Goal: Transaction & Acquisition: Download file/media

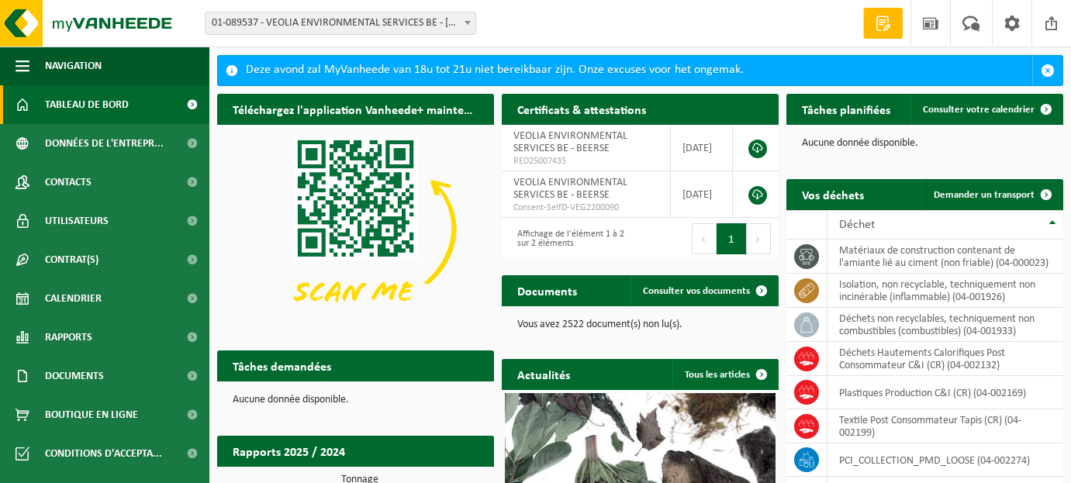
click at [468, 19] on span at bounding box center [468, 22] width 16 height 20
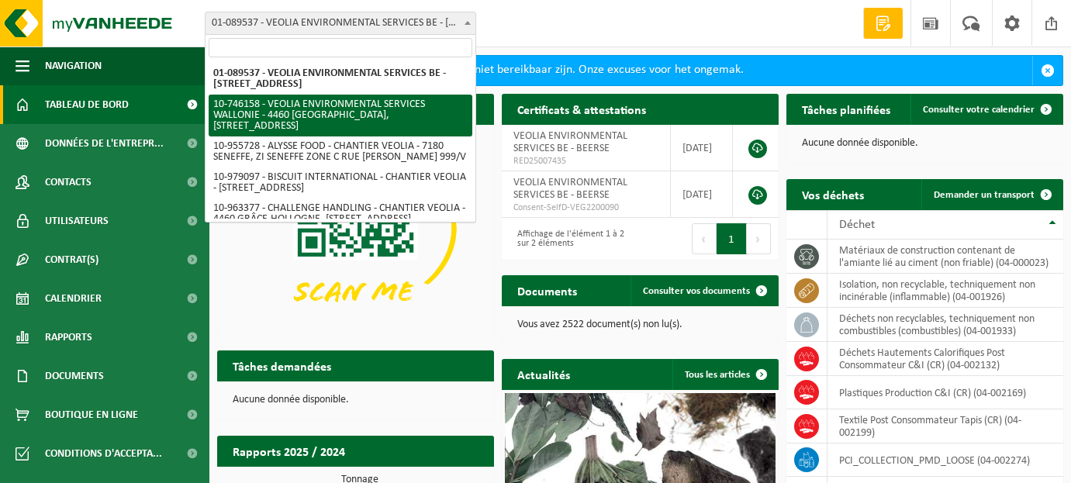
select select "10101"
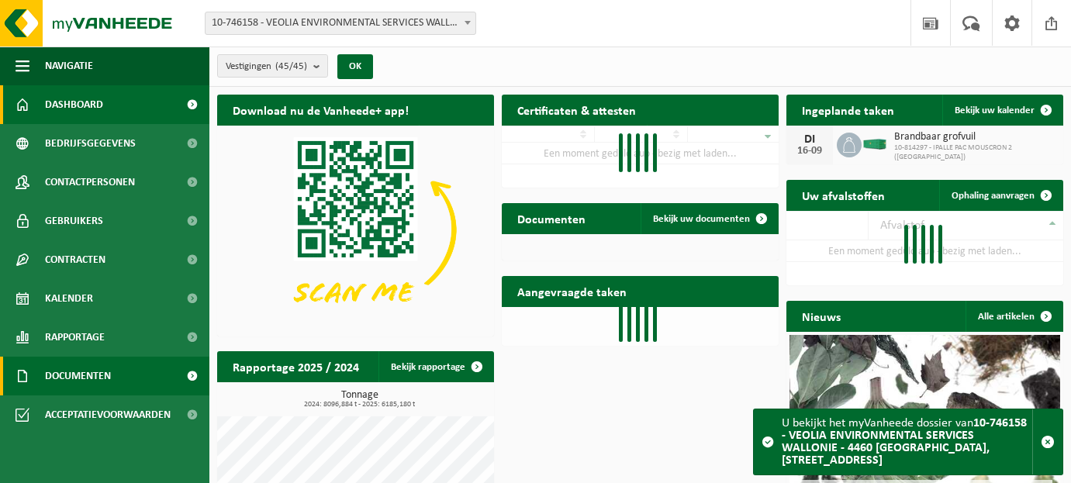
click at [76, 379] on span "Documenten" at bounding box center [78, 376] width 66 height 39
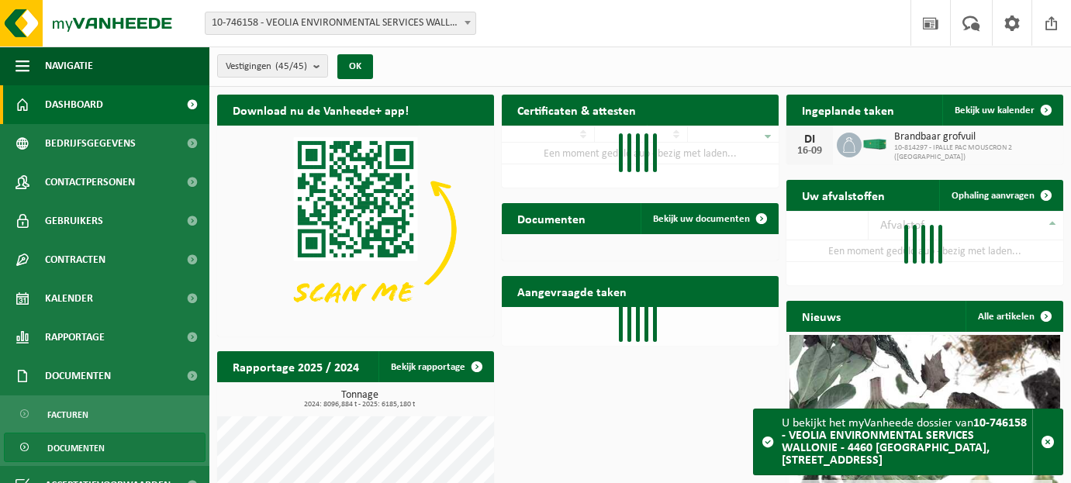
drag, startPoint x: 73, startPoint y: 446, endPoint x: 129, endPoint y: 425, distance: 59.7
click at [74, 445] on span "Documenten" at bounding box center [75, 448] width 57 height 29
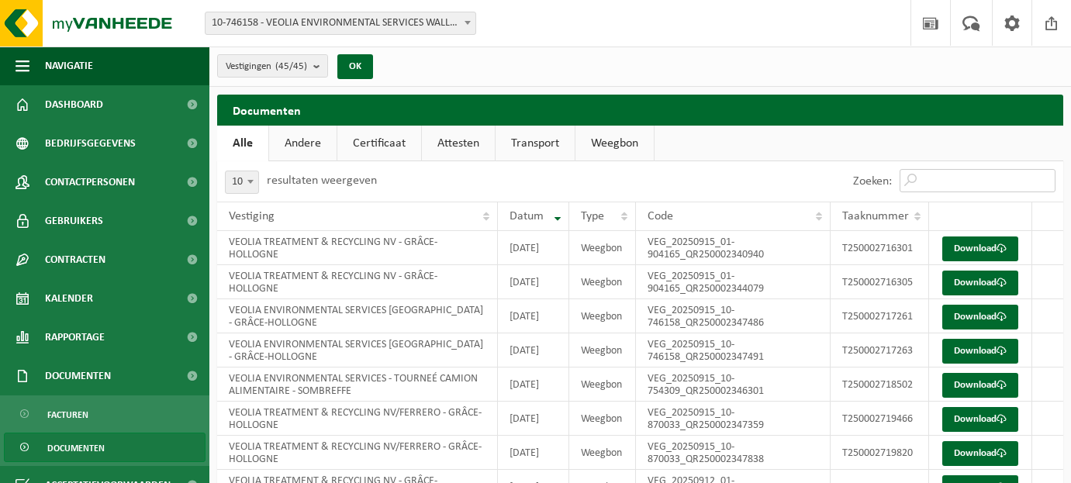
click at [962, 175] on input "Zoeken:" at bounding box center [978, 180] width 156 height 23
paste input "13578195"
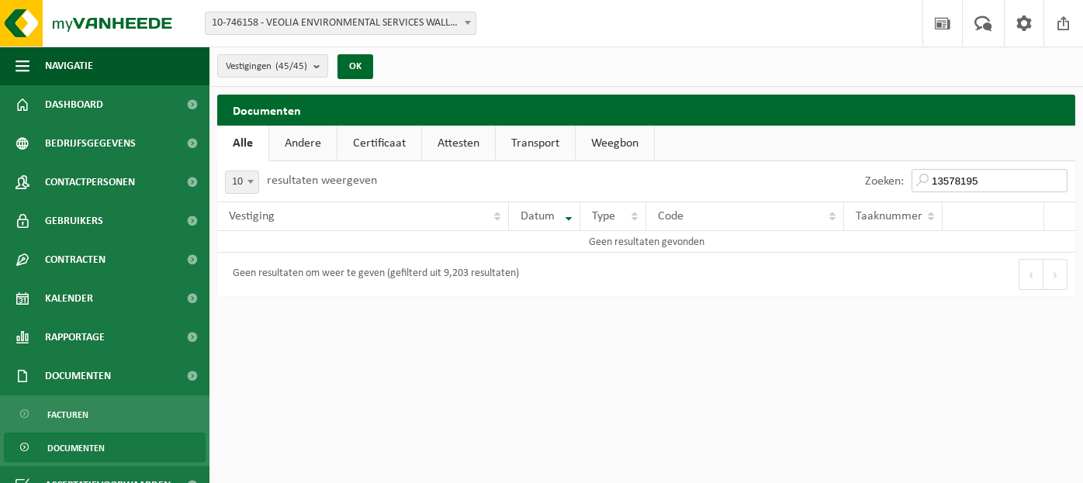
drag, startPoint x: 993, startPoint y: 178, endPoint x: 889, endPoint y: 170, distance: 104.3
click at [909, 171] on div "Zoeken: 13578195" at bounding box center [966, 181] width 218 height 40
paste input "T250001296811"
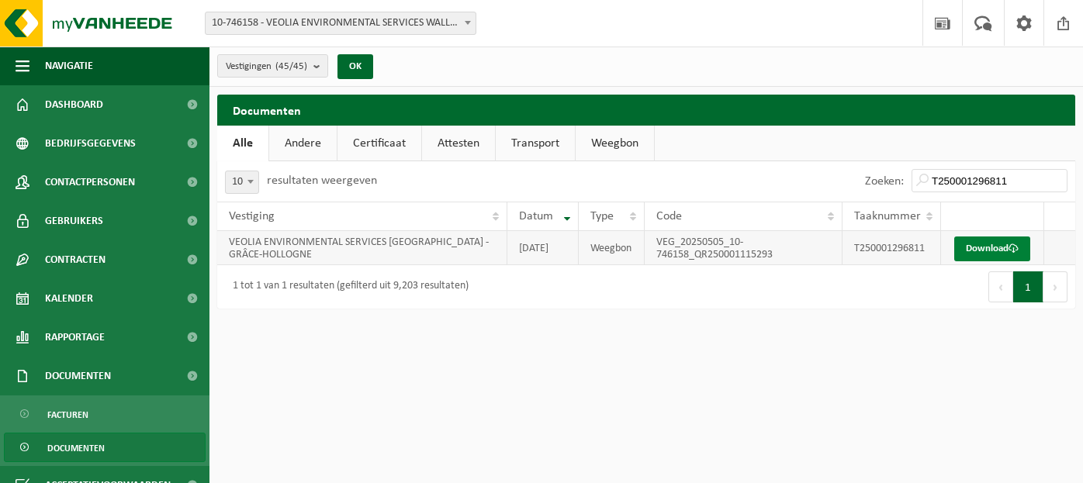
click at [995, 253] on link "Download" at bounding box center [992, 249] width 76 height 25
drag, startPoint x: 1018, startPoint y: 176, endPoint x: 867, endPoint y: 169, distance: 151.5
click at [871, 170] on div "Zoeken: T250001296811" at bounding box center [966, 181] width 218 height 40
paste input "358243"
click at [985, 254] on link "Download" at bounding box center [992, 249] width 76 height 25
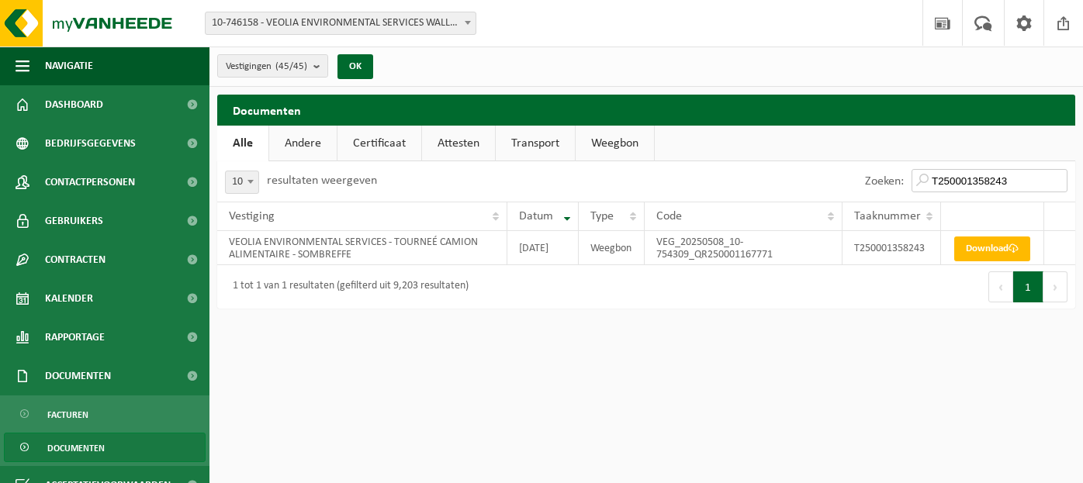
drag, startPoint x: 1010, startPoint y: 176, endPoint x: 784, endPoint y: 170, distance: 226.6
click at [804, 172] on div "Zoeken: T250001358243" at bounding box center [860, 181] width 429 height 40
paste input "469512"
click at [976, 251] on link "Download" at bounding box center [992, 249] width 76 height 25
drag, startPoint x: 1019, startPoint y: 177, endPoint x: 861, endPoint y: 212, distance: 161.3
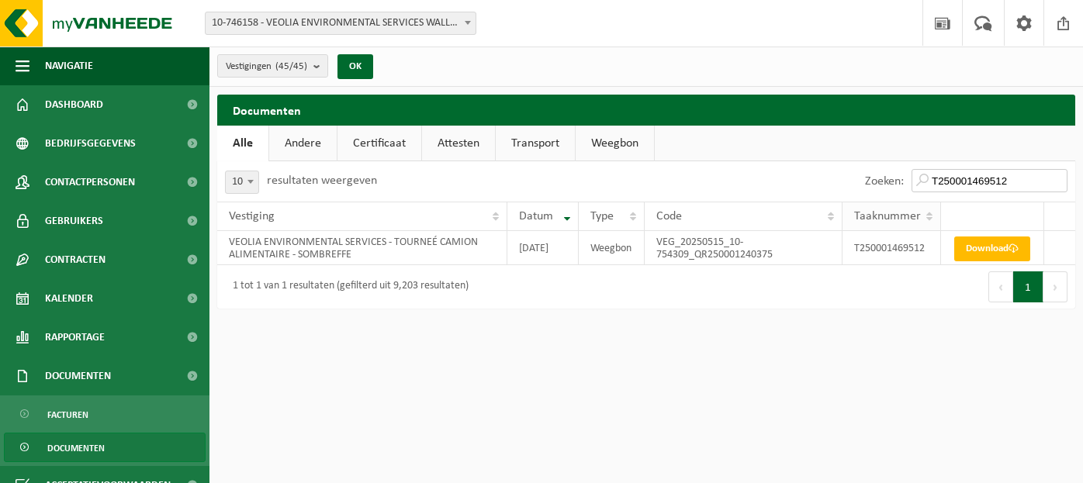
click at [867, 210] on div "10 25 50 100 10 resultaten weergeven Zoeken: T250001469512 Vestiging Datum Type…" at bounding box center [646, 234] width 858 height 147
paste input "597719"
click at [996, 244] on link "Download" at bounding box center [992, 249] width 76 height 25
drag, startPoint x: 991, startPoint y: 176, endPoint x: 800, endPoint y: 155, distance: 192.0
click at [808, 157] on div "Documenten Even geduld. Door de grote hoeveelheid gegevens duurt het laden even…" at bounding box center [646, 206] width 874 height 222
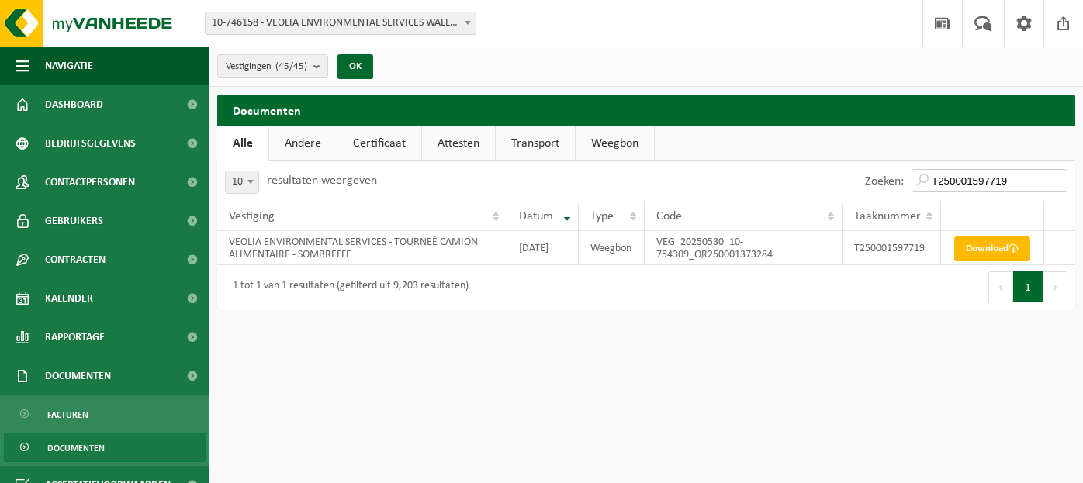
paste input "282736"
click at [997, 253] on link "Download" at bounding box center [992, 249] width 76 height 25
drag, startPoint x: 1009, startPoint y: 176, endPoint x: 805, endPoint y: 174, distance: 204.1
click at [813, 174] on div "Zoeken: T250001282736" at bounding box center [860, 181] width 429 height 40
paste input "574722"
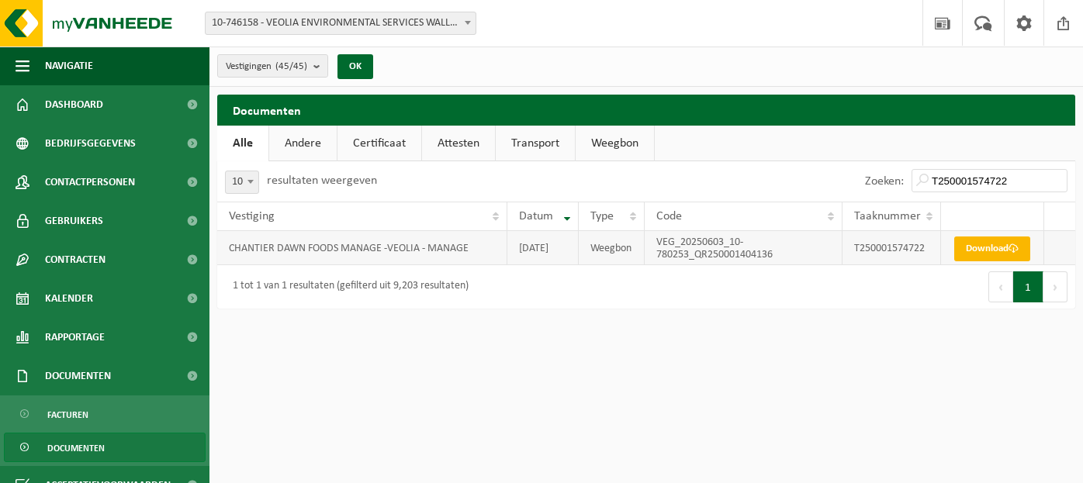
click at [993, 254] on link "Download" at bounding box center [992, 249] width 76 height 25
drag, startPoint x: 1023, startPoint y: 176, endPoint x: 757, endPoint y: 175, distance: 265.3
click at [774, 175] on div "Zoeken: T250001574722" at bounding box center [860, 181] width 429 height 40
paste input "745431"
click at [1009, 254] on span at bounding box center [1014, 249] width 10 height 10
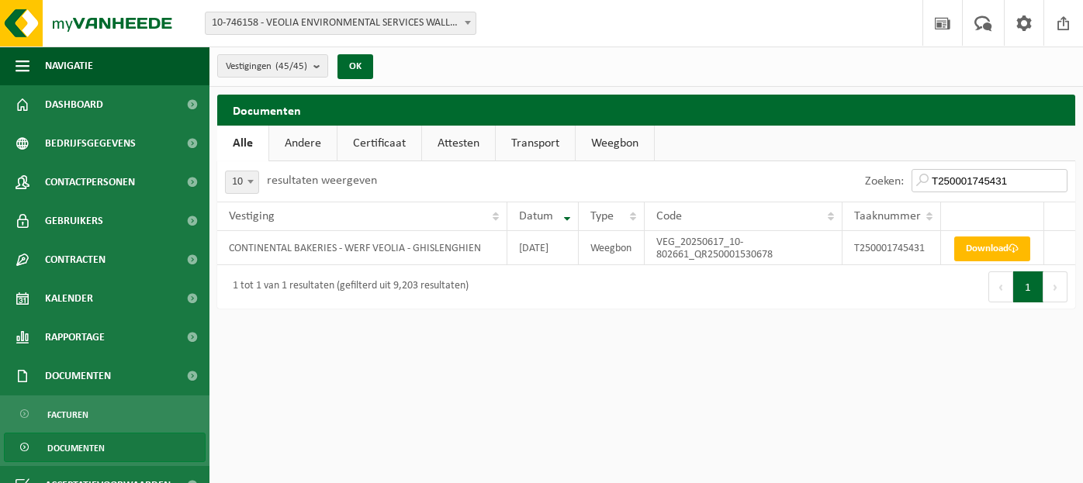
drag, startPoint x: 1014, startPoint y: 182, endPoint x: 775, endPoint y: 178, distance: 239.0
click at [782, 179] on div "Zoeken: T250001745431" at bounding box center [860, 181] width 429 height 40
paste input "35956"
click at [985, 258] on link "Download" at bounding box center [992, 249] width 76 height 25
drag, startPoint x: 1011, startPoint y: 177, endPoint x: 736, endPoint y: 178, distance: 274.7
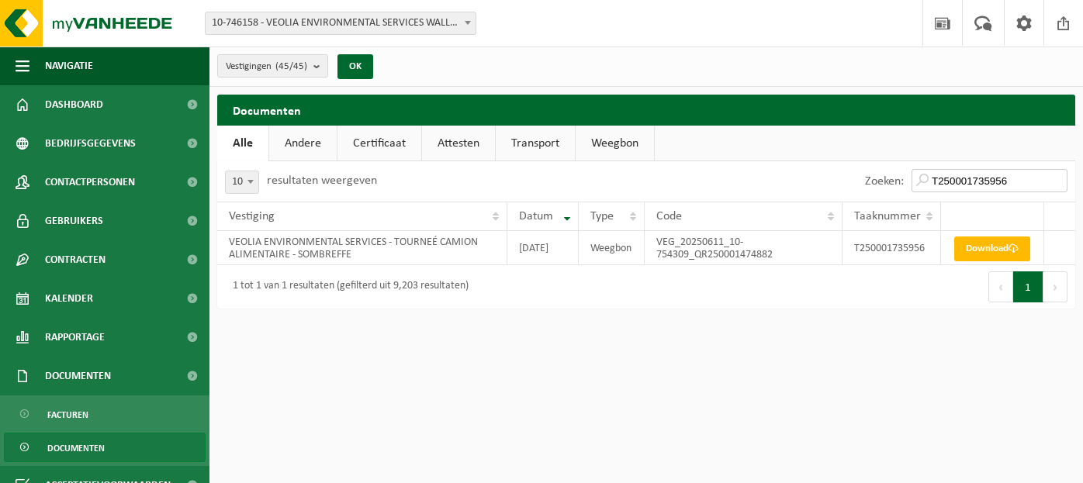
click at [748, 178] on div "Zoeken: T250001735956" at bounding box center [860, 181] width 429 height 40
paste input "60087"
type input "T250001600876"
click at [988, 251] on link "Download" at bounding box center [992, 249] width 76 height 25
